Goal: Task Accomplishment & Management: Use online tool/utility

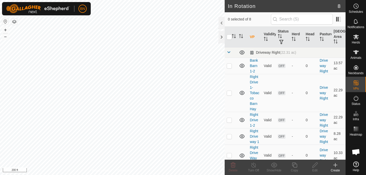
scroll to position [256, 0]
checkbox input "true"
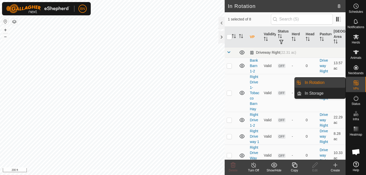
click at [330, 83] on link "In Rotation" at bounding box center [323, 82] width 44 height 10
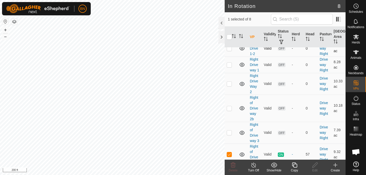
scroll to position [77, 0]
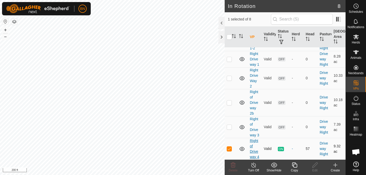
click at [252, 147] on link "Right of Driveway 4" at bounding box center [253, 148] width 9 height 20
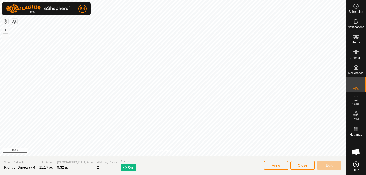
click at [121, 166] on p-tag "On" at bounding box center [128, 166] width 15 height 7
click at [356, 37] on icon at bounding box center [356, 36] width 6 height 5
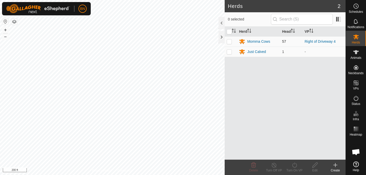
click at [230, 41] on p-checkbox at bounding box center [228, 41] width 5 height 4
checkbox input "true"
click at [274, 166] on icon at bounding box center [274, 165] width 6 height 6
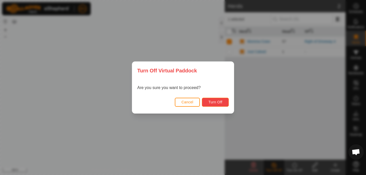
click at [215, 101] on span "Turn Off" at bounding box center [215, 102] width 14 height 4
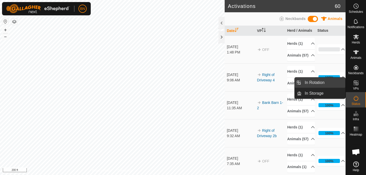
click at [321, 81] on link "In Rotation" at bounding box center [323, 82] width 44 height 10
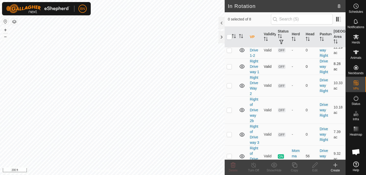
scroll to position [77, 0]
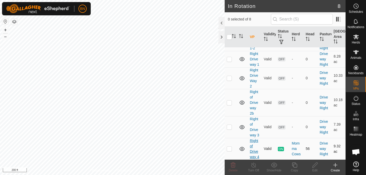
click at [251, 142] on link "Right of Driveway 4" at bounding box center [253, 148] width 9 height 20
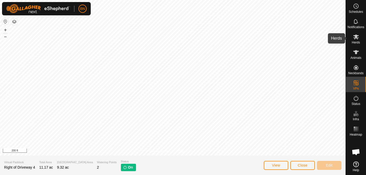
click at [352, 39] on es-mob-svg-icon at bounding box center [355, 37] width 9 height 8
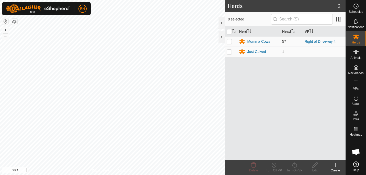
click at [229, 42] on p-checkbox at bounding box center [228, 41] width 5 height 4
checkbox input "true"
click at [300, 165] on turn-on-svg-icon at bounding box center [294, 165] width 20 height 6
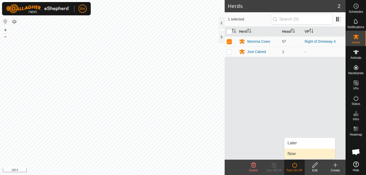
click at [300, 151] on link "Now" at bounding box center [309, 153] width 51 height 10
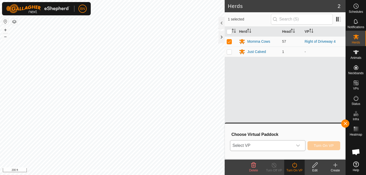
click at [304, 143] on p-select "Select VP" at bounding box center [267, 145] width 75 height 11
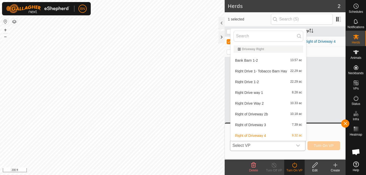
click at [265, 134] on li "Right of Driveway 4 9.32 ac" at bounding box center [268, 135] width 76 height 10
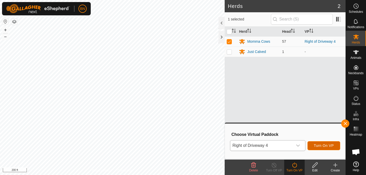
click at [326, 146] on span "Turn On VP" at bounding box center [324, 145] width 20 height 4
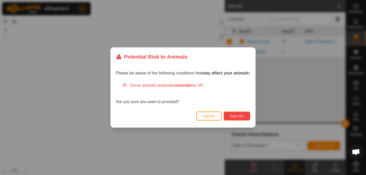
click at [242, 113] on button "Turn On" at bounding box center [236, 115] width 27 height 9
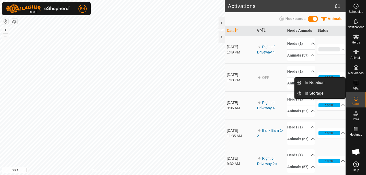
click at [358, 85] on icon at bounding box center [356, 83] width 6 height 6
click at [358, 85] on icon at bounding box center [355, 82] width 5 height 5
click at [331, 81] on link "In Rotation" at bounding box center [323, 82] width 44 height 10
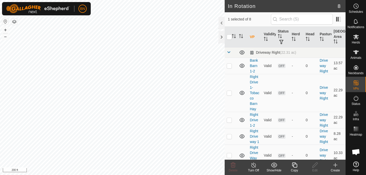
click at [333, 165] on icon at bounding box center [335, 165] width 6 height 6
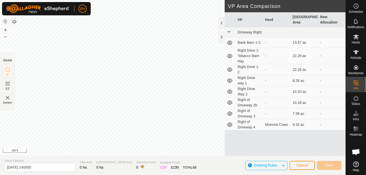
scroll to position [256, 0]
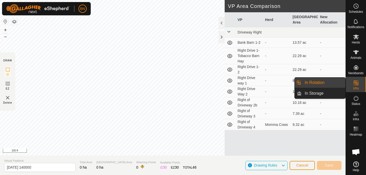
click at [330, 85] on link "In Rotation" at bounding box center [323, 82] width 44 height 10
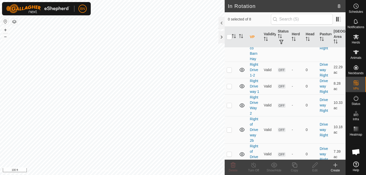
scroll to position [77, 0]
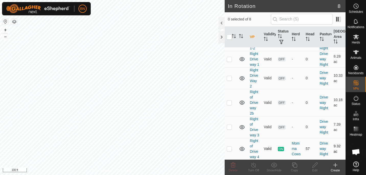
click at [229, 148] on p-checkbox at bounding box center [228, 148] width 5 height 4
checkbox input "true"
click at [297, 167] on icon at bounding box center [294, 165] width 6 height 6
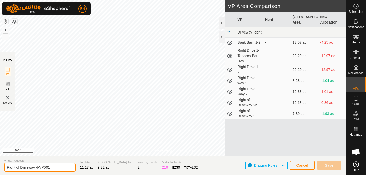
click at [54, 168] on input "Right of Driveway 4-VP001" at bounding box center [39, 167] width 71 height 9
drag, startPoint x: 54, startPoint y: 168, endPoint x: 47, endPoint y: 166, distance: 7.1
click at [47, 166] on input "Right of Driveway 4-VP001" at bounding box center [39, 167] width 71 height 9
type input "Right of Driveway 4-"
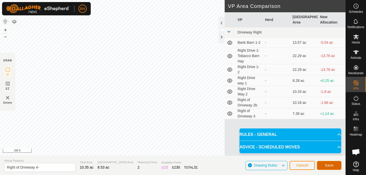
click at [328, 164] on span "Save" at bounding box center [329, 165] width 9 height 4
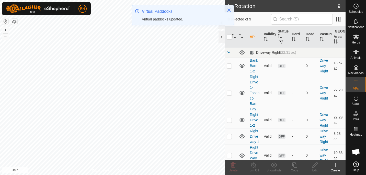
scroll to position [104, 0]
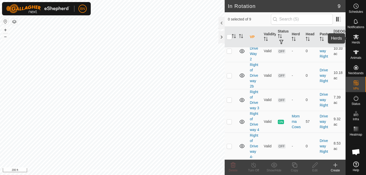
click at [356, 37] on icon at bounding box center [356, 36] width 6 height 5
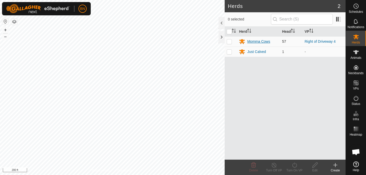
click at [259, 41] on div "Momma Cows" at bounding box center [258, 41] width 23 height 5
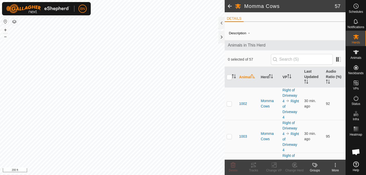
click at [227, 3] on span at bounding box center [229, 6] width 10 height 12
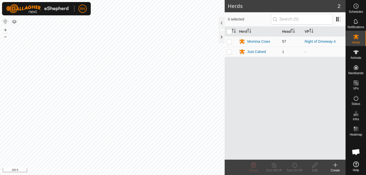
click at [230, 42] on p-checkbox at bounding box center [228, 41] width 5 height 4
checkbox input "true"
click at [293, 167] on icon at bounding box center [294, 165] width 6 height 6
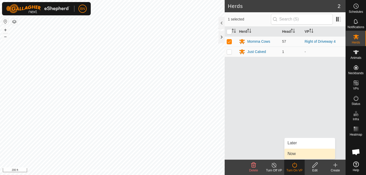
click at [296, 156] on link "Now" at bounding box center [309, 153] width 51 height 10
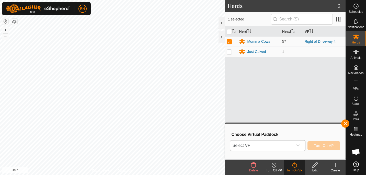
click at [298, 146] on icon "dropdown trigger" at bounding box center [298, 145] width 4 height 2
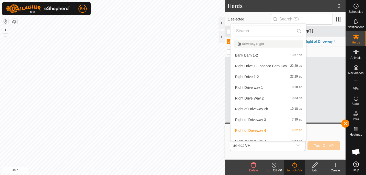
scroll to position [6, 0]
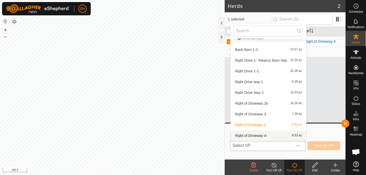
click at [279, 135] on li "Right of Driveway 4- 8.53 ac" at bounding box center [268, 135] width 76 height 10
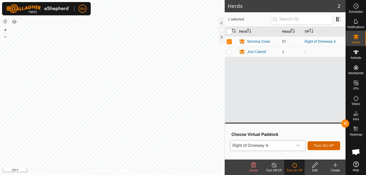
click at [316, 148] on button "Turn On VP" at bounding box center [323, 145] width 33 height 9
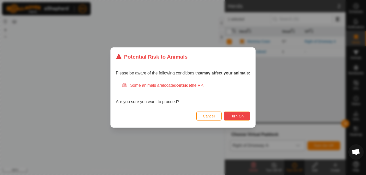
click at [241, 117] on span "Turn On" at bounding box center [237, 116] width 14 height 4
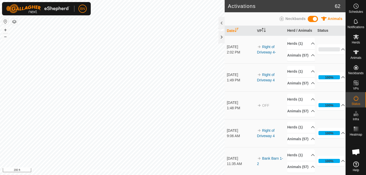
click at [164, 174] on html "BN Schedules Notifications Herds Animals Neckbands VPs Status Infra Heatmap Hel…" at bounding box center [183, 87] width 366 height 175
click at [188, 174] on html "BN Schedules Notifications Herds Animals Neckbands VPs Status Infra Heatmap Hel…" at bounding box center [183, 87] width 366 height 175
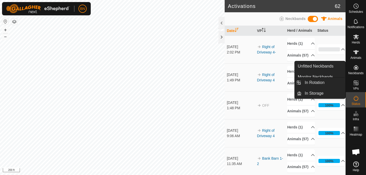
click at [356, 87] on span "VPs" at bounding box center [356, 88] width 6 height 3
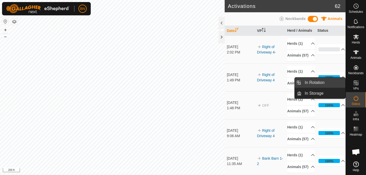
click at [326, 81] on link "In Rotation" at bounding box center [323, 82] width 44 height 10
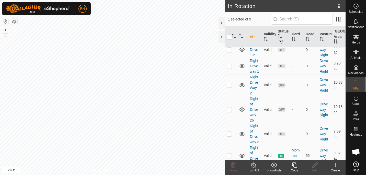
scroll to position [104, 0]
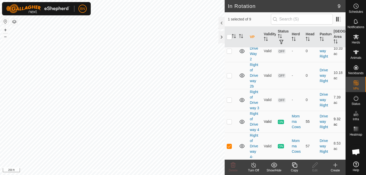
click at [228, 122] on p-checkbox at bounding box center [228, 121] width 5 height 4
click at [230, 120] on p-checkbox at bounding box center [228, 121] width 5 height 4
click at [229, 123] on p-checkbox at bounding box center [228, 121] width 5 height 4
checkbox input "false"
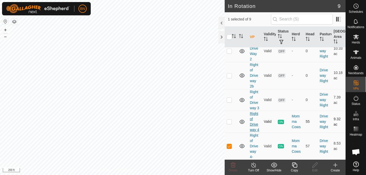
click at [250, 123] on link "Right of Driveway 4" at bounding box center [253, 121] width 9 height 20
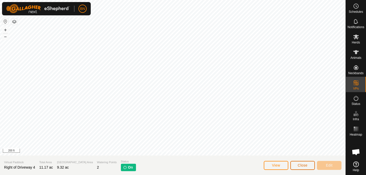
click at [306, 162] on button "Close" at bounding box center [302, 165] width 25 height 9
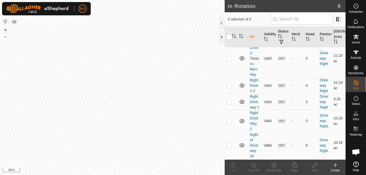
scroll to position [104, 0]
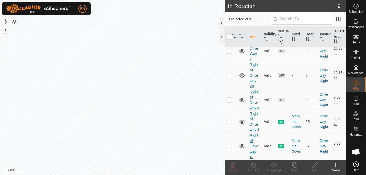
click at [251, 144] on link "Right of Driveway 4-" at bounding box center [253, 146] width 8 height 26
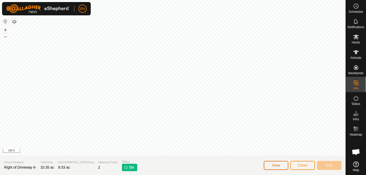
click at [279, 165] on span "View" at bounding box center [276, 165] width 8 height 4
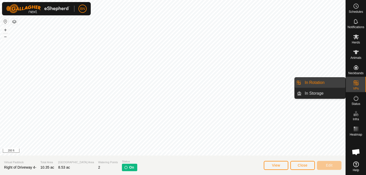
click at [330, 85] on link "In Rotation" at bounding box center [323, 82] width 44 height 10
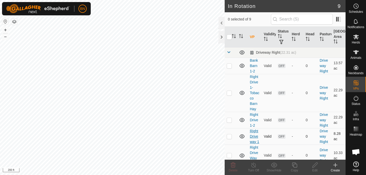
scroll to position [104, 0]
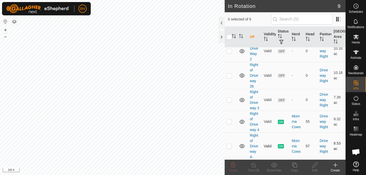
drag, startPoint x: 250, startPoint y: 146, endPoint x: 234, endPoint y: 154, distance: 17.8
click at [234, 154] on td at bounding box center [230, 145] width 12 height 27
checkbox input "true"
click at [294, 162] on icon at bounding box center [294, 165] width 6 height 6
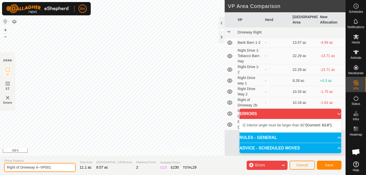
click at [61, 165] on input "Right of Driveway 4--VP001" at bounding box center [39, 167] width 71 height 9
type input "Right of Driveway 4- 5"
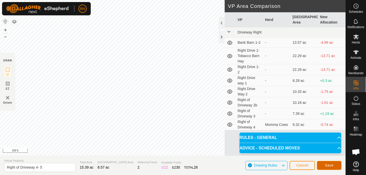
click at [325, 164] on span "Save" at bounding box center [329, 165] width 9 height 4
